Goal: Submit feedback/report problem: Submit feedback/report problem

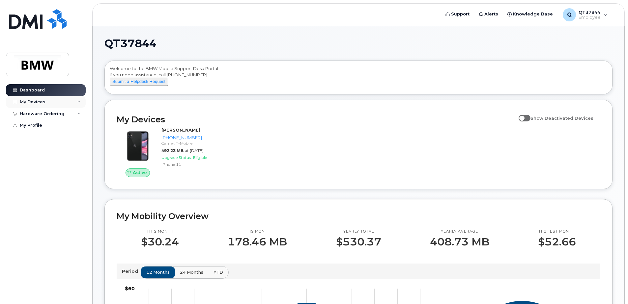
click at [79, 103] on icon at bounding box center [78, 101] width 3 height 3
click at [82, 155] on div "Hardware Ordering" at bounding box center [46, 150] width 80 height 12
click at [284, 150] on div "Active John Kelly 201-403-8428 Carrier: T-Mobile 492.23 MB at Sep 01, 2025 Upgr…" at bounding box center [358, 152] width 491 height 58
click at [529, 122] on span at bounding box center [524, 118] width 12 height 7
click at [524, 117] on input "Show Deactivated Devices" at bounding box center [520, 114] width 5 height 5
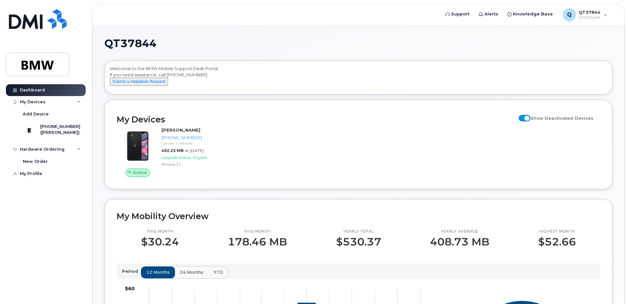
click at [529, 122] on span at bounding box center [524, 118] width 12 height 7
click at [524, 117] on input "Show Deactivated Devices" at bounding box center [520, 114] width 5 height 5
checkbox input "false"
click at [78, 101] on icon at bounding box center [78, 101] width 3 height 3
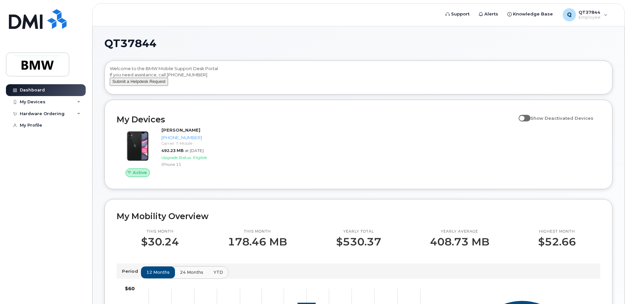
click at [146, 86] on button "Submit a Helpdesk Request" at bounding box center [139, 82] width 58 height 8
